Goal: Use online tool/utility: Utilize a website feature to perform a specific function

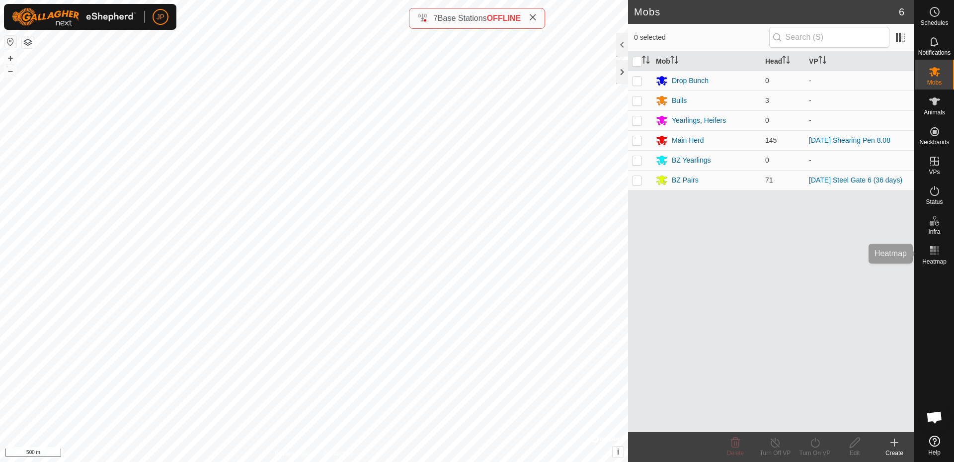
click at [933, 248] on rect at bounding box center [934, 247] width 2 height 2
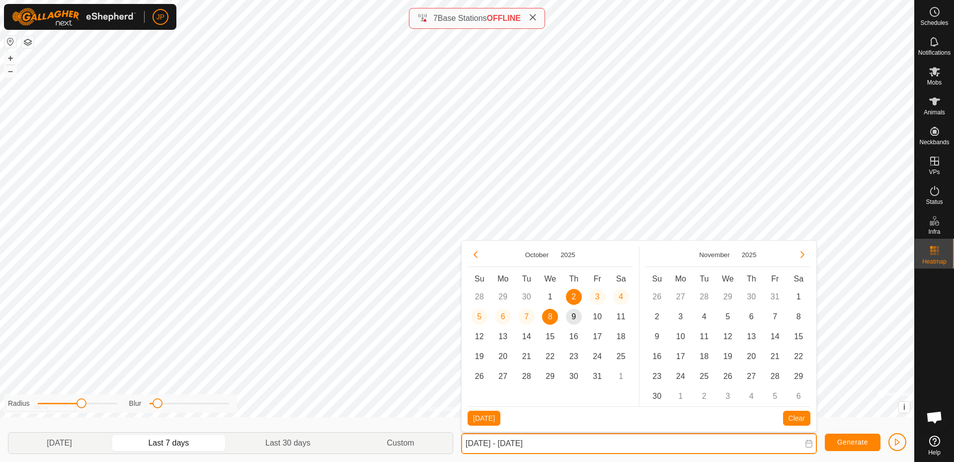
click at [815, 443] on input "[DATE] - [DATE]" at bounding box center [639, 443] width 356 height 21
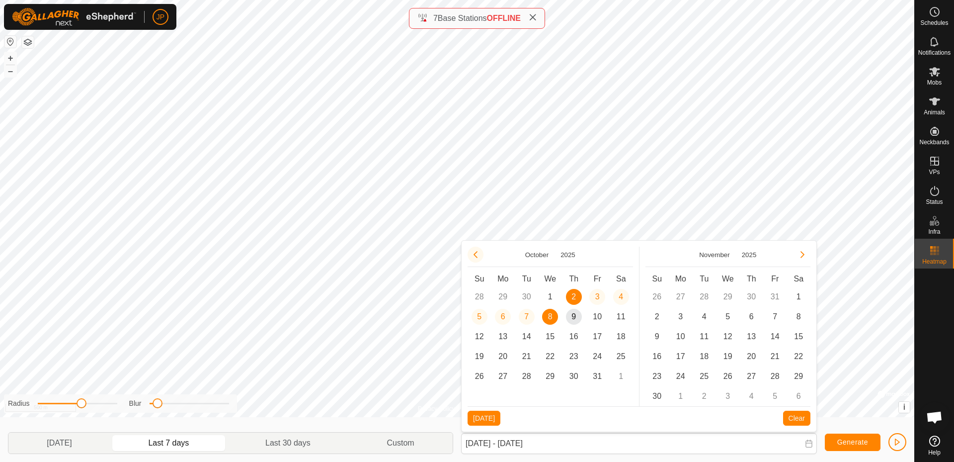
click at [475, 252] on button "Previous Month" at bounding box center [476, 255] width 16 height 16
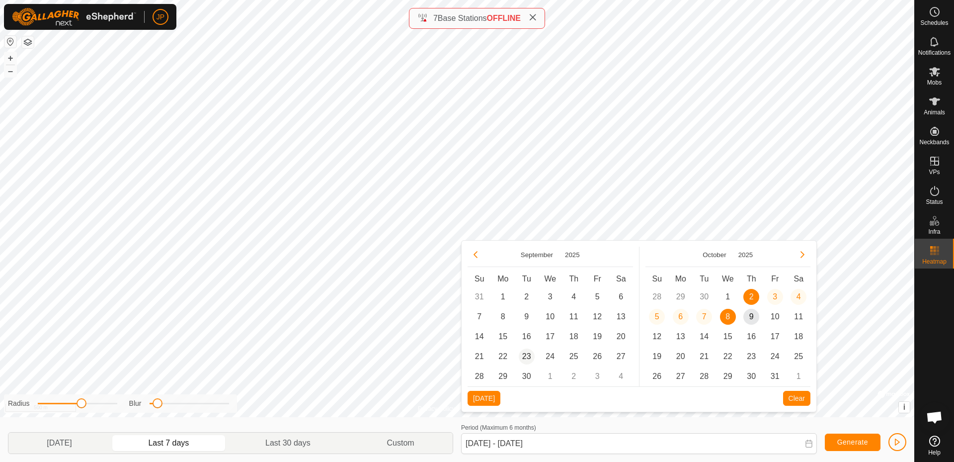
click at [522, 354] on span "23" at bounding box center [527, 356] width 16 height 16
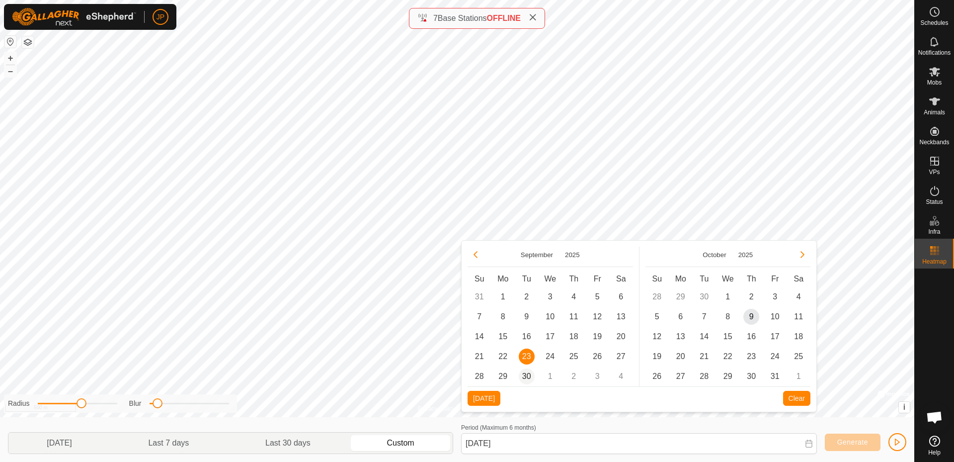
click at [527, 376] on span "30" at bounding box center [527, 376] width 16 height 16
type input "[DATE] - [DATE]"
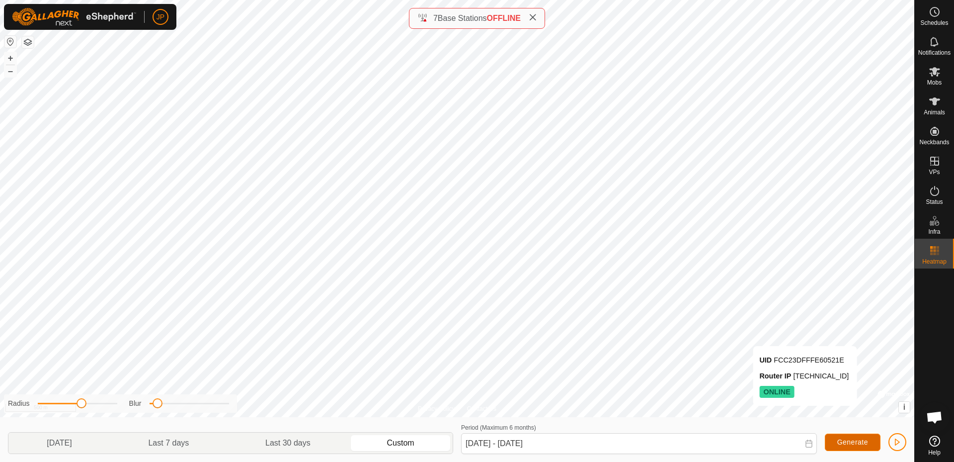
click at [849, 441] on span "Generate" at bounding box center [853, 442] width 31 height 8
click at [906, 443] on button "button" at bounding box center [898, 442] width 18 height 18
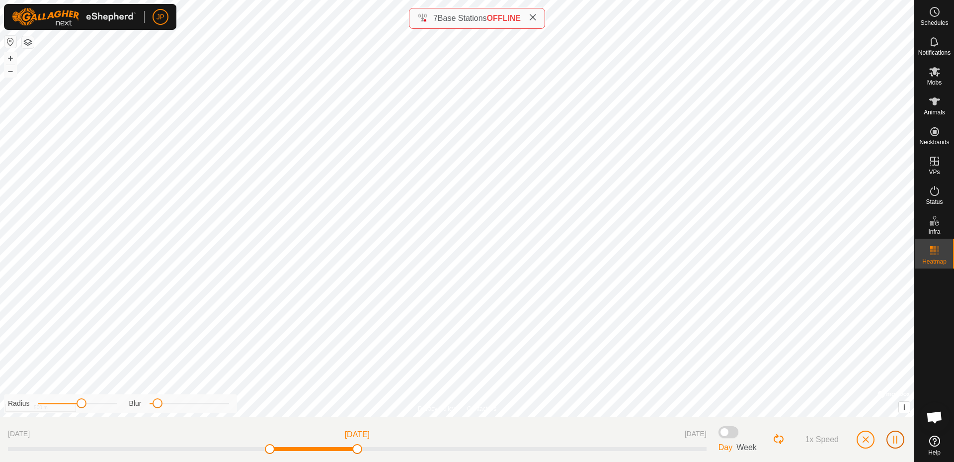
click at [895, 439] on span "button" at bounding box center [896, 439] width 8 height 8
drag, startPoint x: 271, startPoint y: 451, endPoint x: 243, endPoint y: 450, distance: 27.9
click at [243, 450] on span at bounding box center [239, 449] width 10 height 10
drag, startPoint x: 240, startPoint y: 450, endPoint x: 210, endPoint y: 453, distance: 29.9
click at [210, 453] on div "[DATE] [DATE] [DATE]" at bounding box center [357, 439] width 699 height 29
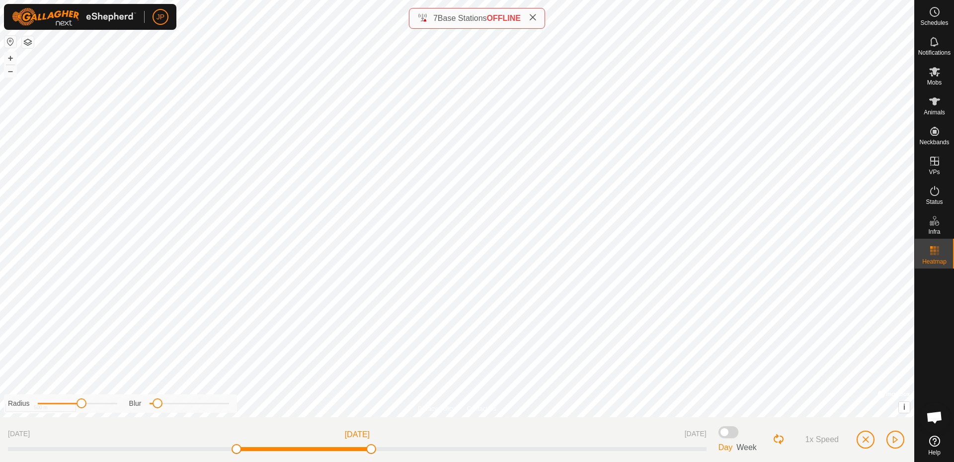
drag, startPoint x: 309, startPoint y: 450, endPoint x: 373, endPoint y: 452, distance: 63.7
click at [374, 452] on span at bounding box center [371, 449] width 10 height 10
